Goal: Check status

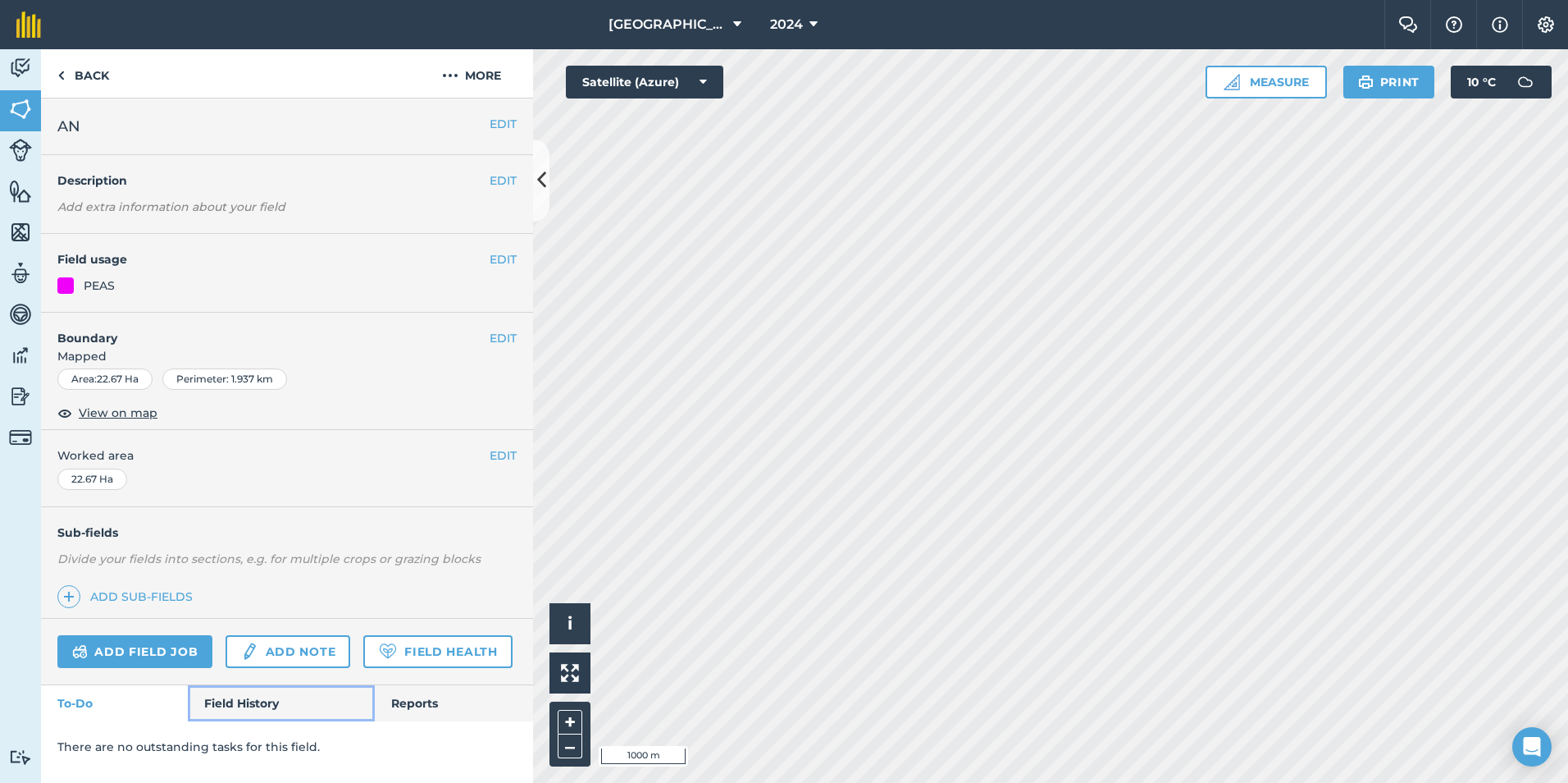
click at [260, 700] on link "Field History" at bounding box center [281, 703] width 186 height 36
